Goal: Find contact information: Find contact information

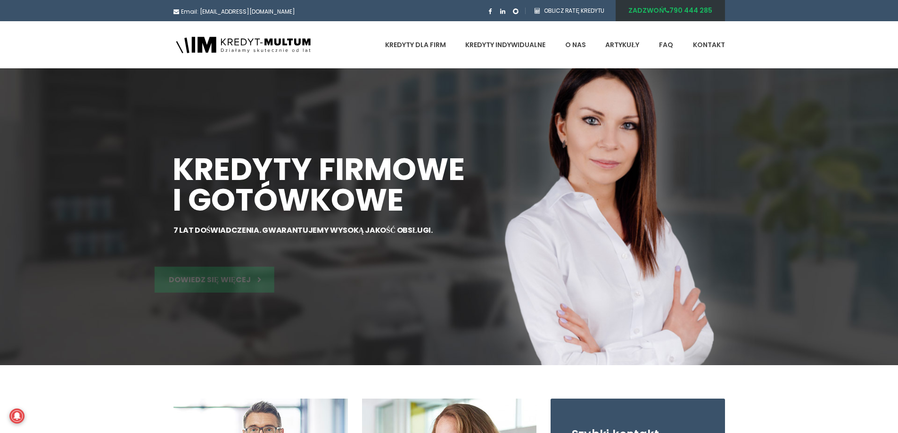
click at [686, 10] on link "ZADZWOŃ [PHONE_NUMBER]" at bounding box center [670, 10] width 109 height 21
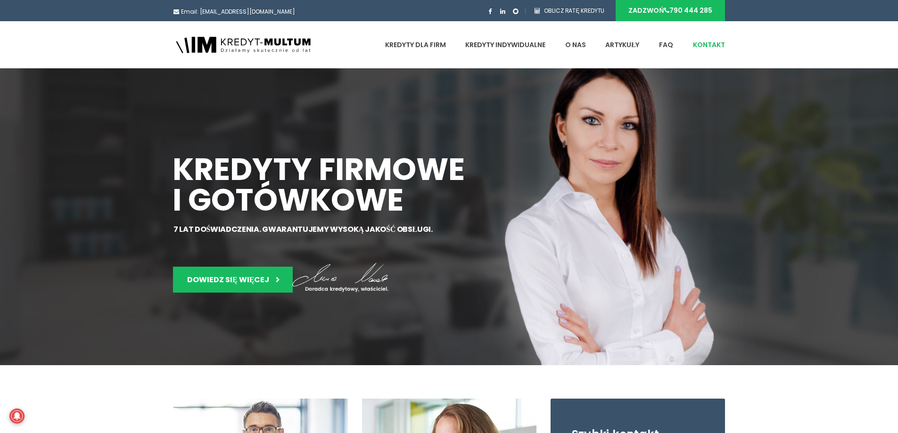
click at [714, 43] on link "Kontakt" at bounding box center [709, 44] width 32 height 47
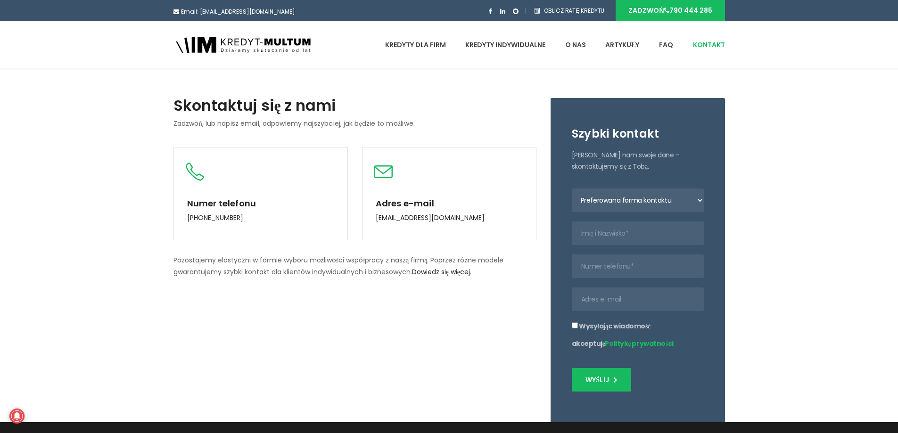
scroll to position [32, 0]
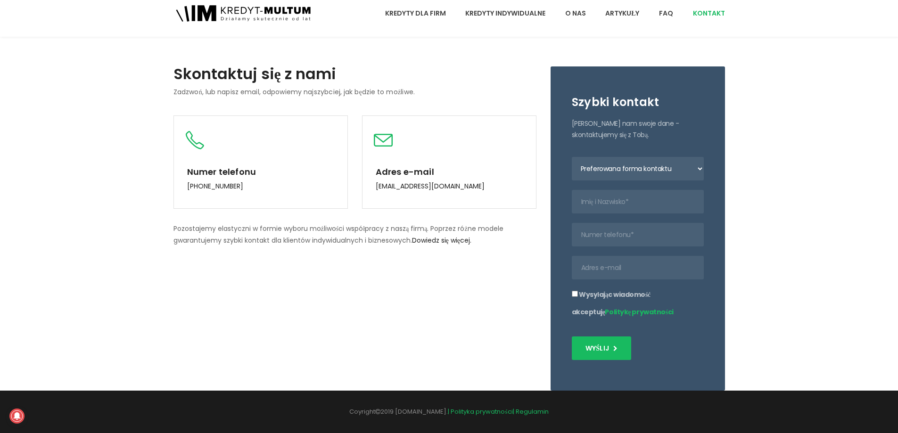
click at [830, 93] on div "Skontaktuj się z nami Zadzwoń, lub napisz email, odpowiemy najszybciej, jak będ…" at bounding box center [449, 222] width 898 height 338
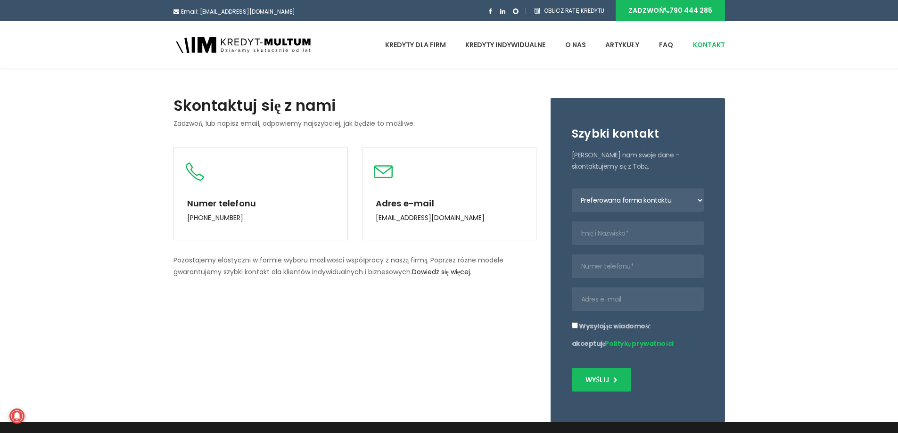
click at [254, 45] on rect at bounding box center [242, 45] width 142 height 34
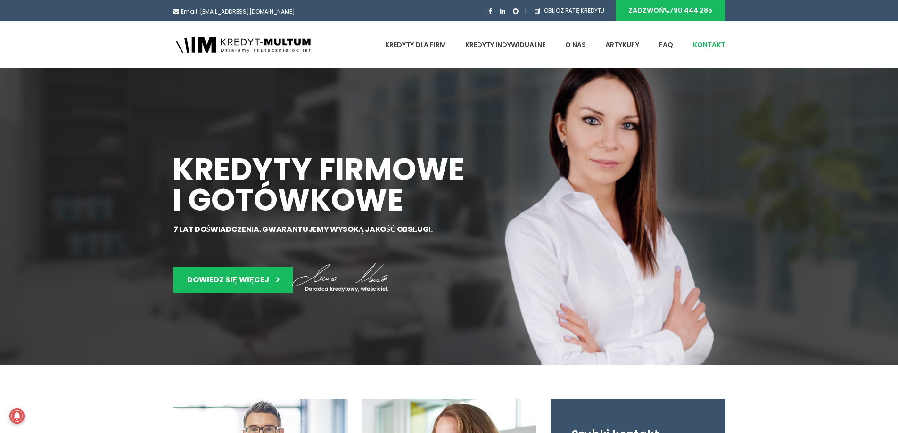
click at [703, 46] on link "Kontakt" at bounding box center [709, 44] width 32 height 47
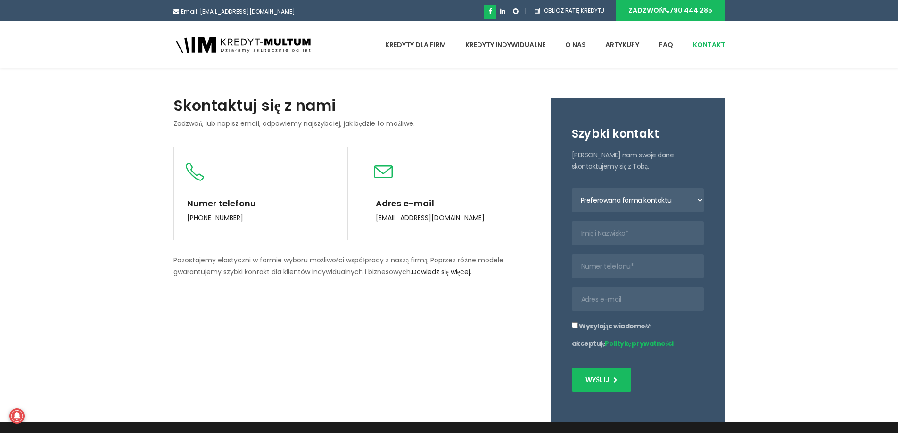
click at [492, 11] on icon at bounding box center [489, 11] width 3 height 6
